Goal: Task Accomplishment & Management: Use online tool/utility

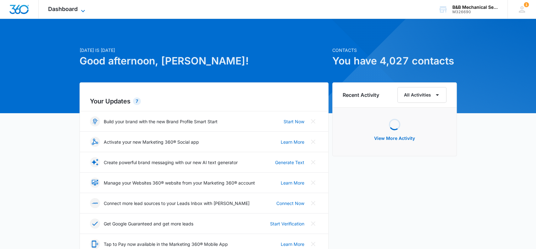
click at [84, 9] on icon at bounding box center [83, 11] width 8 height 8
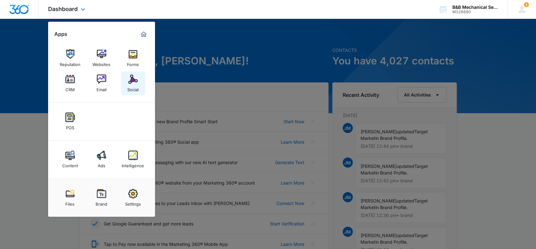
click at [129, 82] on img at bounding box center [132, 79] width 9 height 9
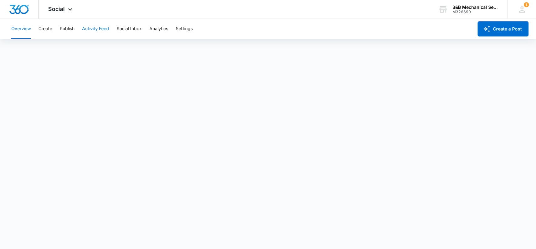
click at [90, 27] on button "Activity Feed" at bounding box center [95, 29] width 27 height 20
click at [60, 50] on button "Direct Messages" at bounding box center [63, 48] width 35 height 18
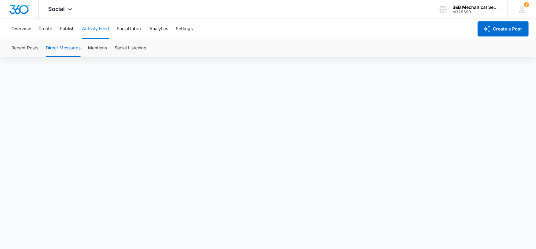
scroll to position [4, 0]
click at [105, 48] on button "Mentions" at bounding box center [97, 48] width 19 height 18
click at [131, 47] on button "Social Listening" at bounding box center [130, 48] width 32 height 18
click at [66, 29] on button "Publish" at bounding box center [67, 29] width 15 height 20
click at [97, 29] on button "Activity Feed" at bounding box center [95, 29] width 27 height 20
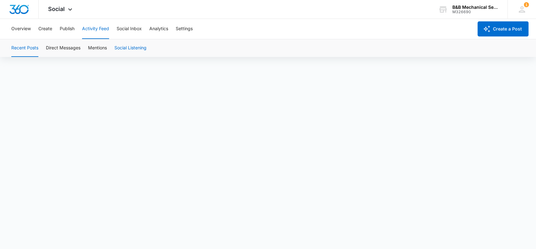
scroll to position [4, 0]
click at [67, 28] on button "Publish" at bounding box center [67, 29] width 15 height 20
